Goal: Book appointment/travel/reservation

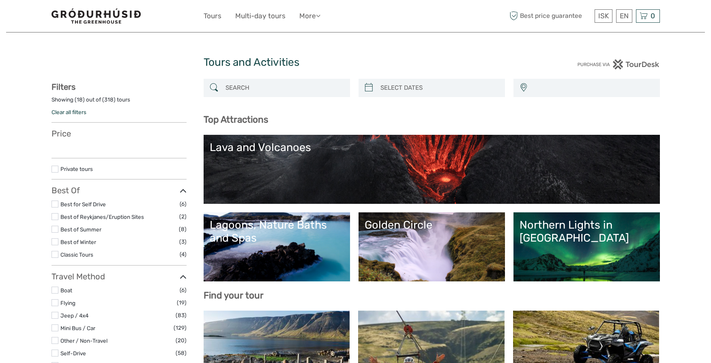
select select
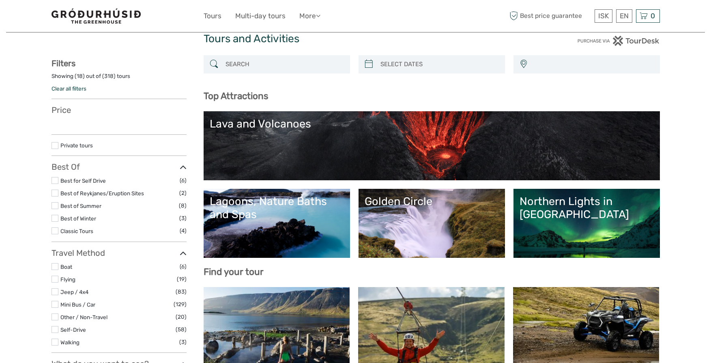
select select
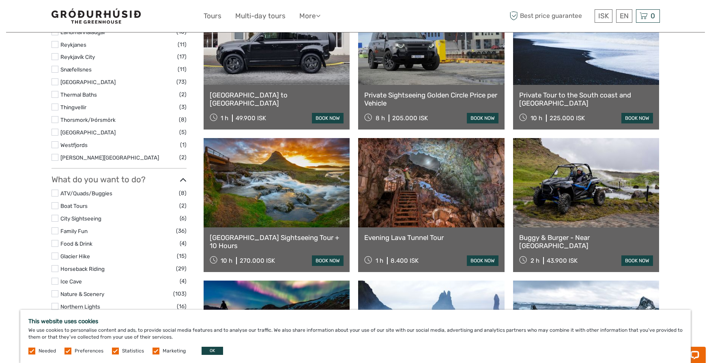
scroll to position [459, 0]
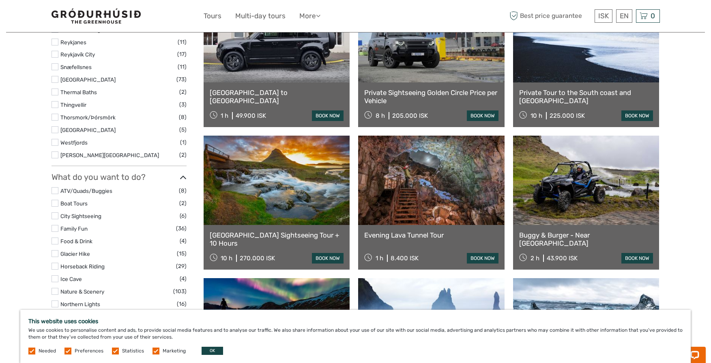
click at [423, 186] on link at bounding box center [431, 179] width 146 height 89
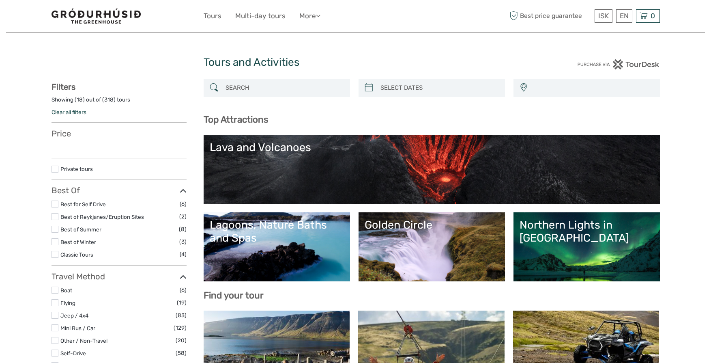
select select
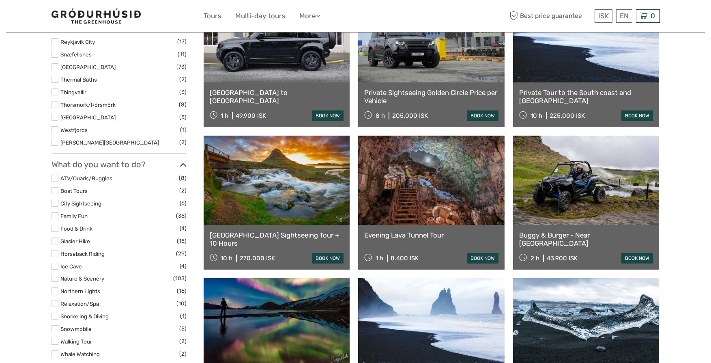
select select
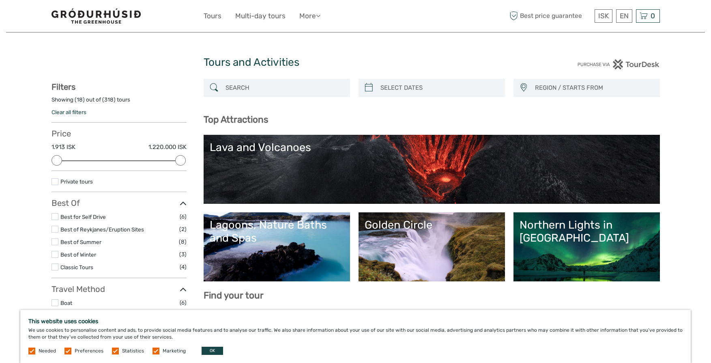
click at [108, 15] on img at bounding box center [96, 16] width 89 height 15
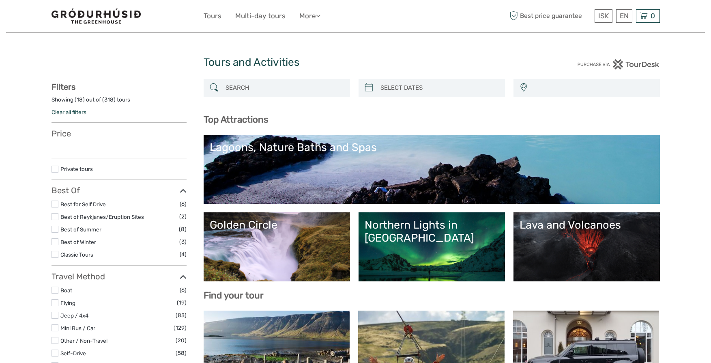
select select
